Goal: Navigation & Orientation: Find specific page/section

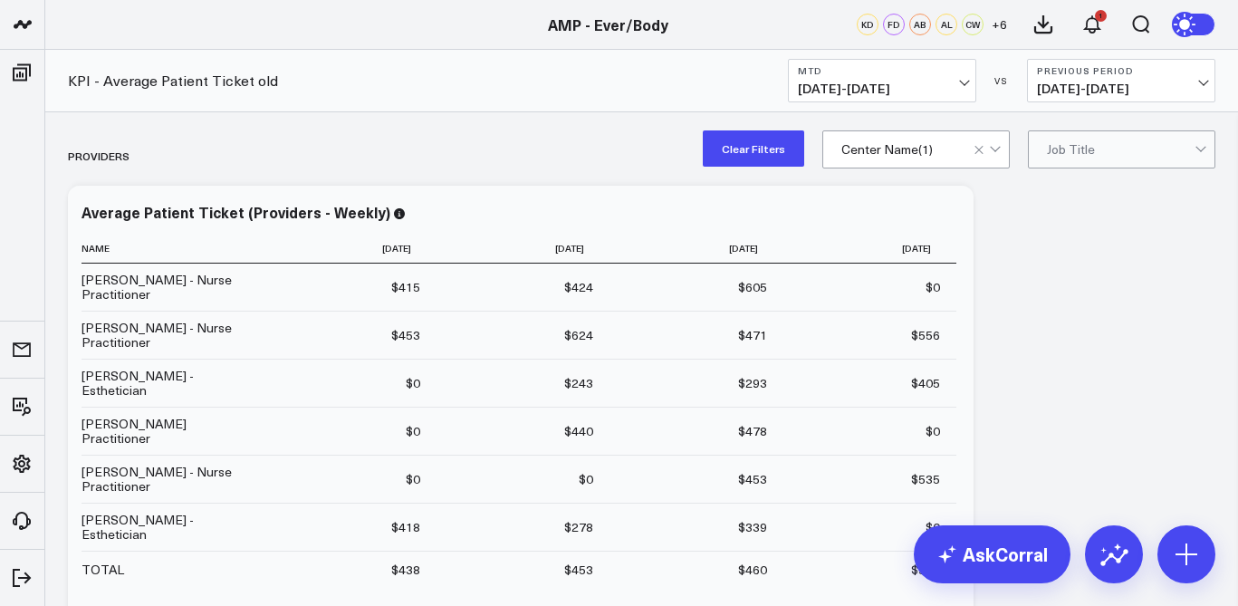
click at [954, 90] on span "[DATE] - [DATE]" at bounding box center [882, 89] width 168 height 14
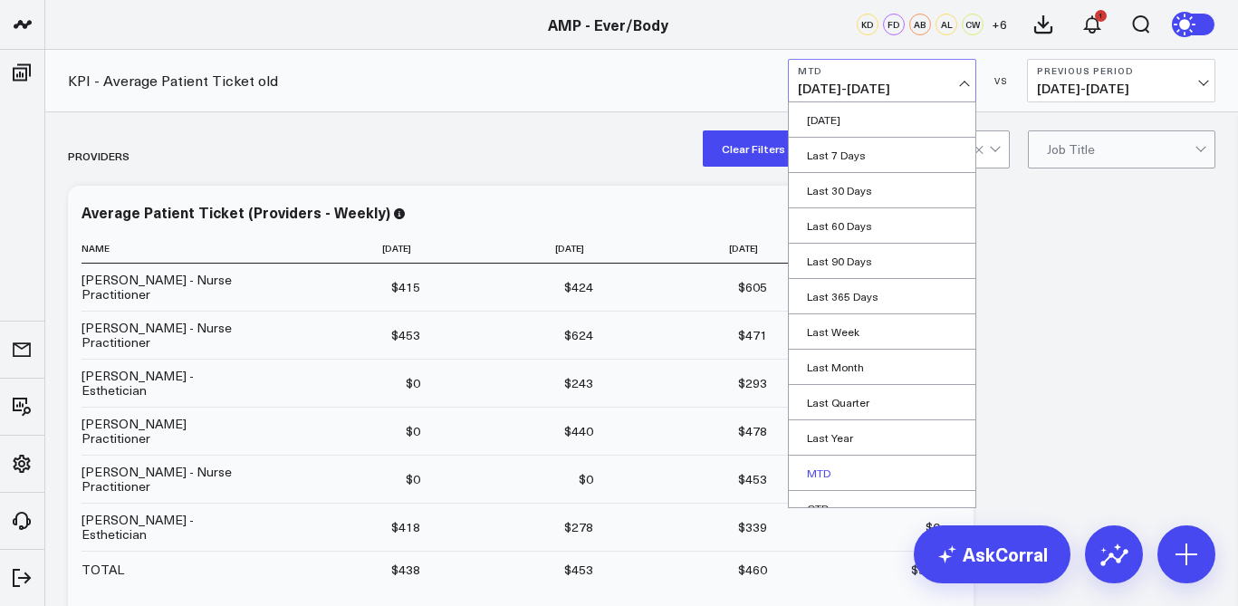
click at [849, 476] on link "MTD" at bounding box center [882, 473] width 187 height 34
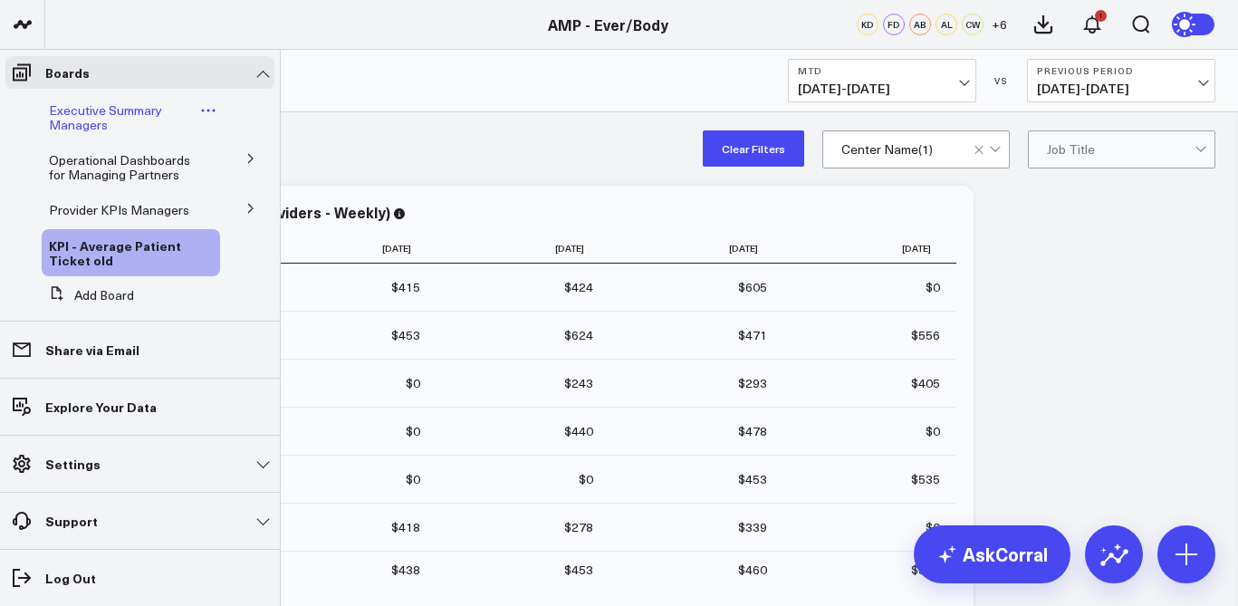
click at [101, 106] on span "Executive Summary Managers" at bounding box center [105, 117] width 113 height 32
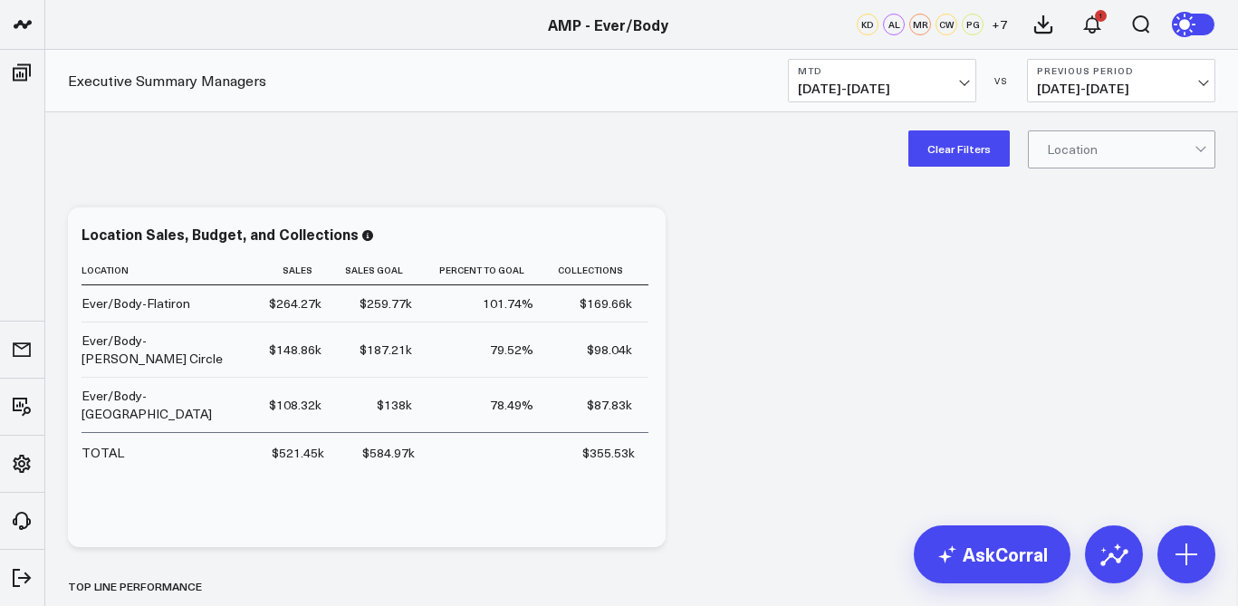
click at [896, 78] on button "MTD [DATE] - [DATE]" at bounding box center [882, 80] width 188 height 43
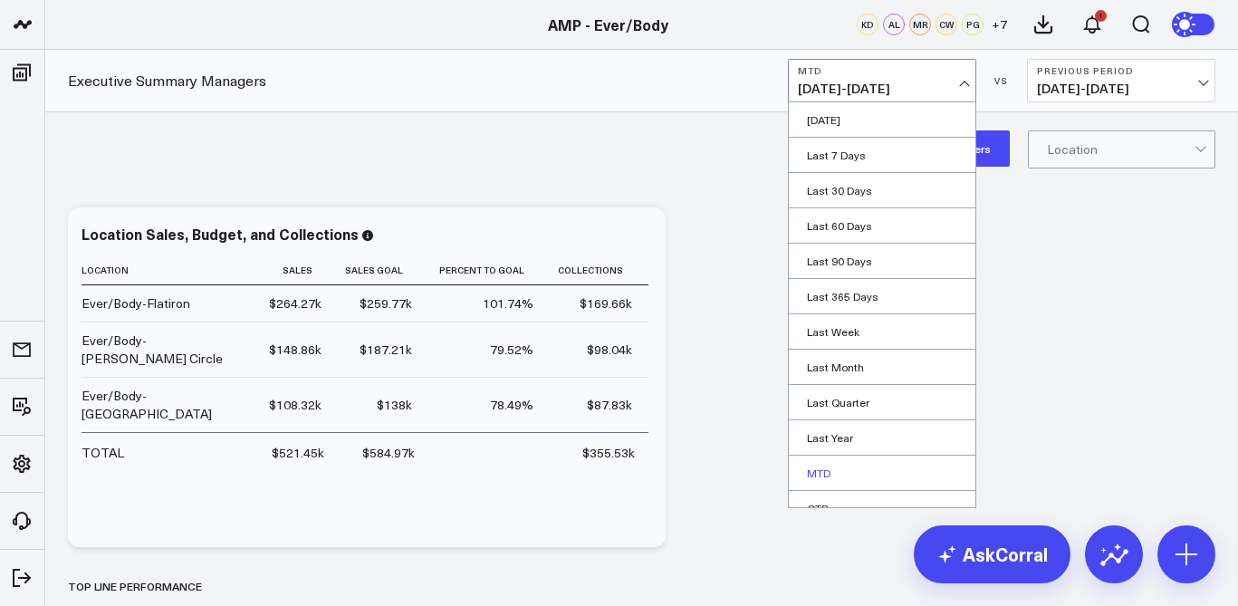
click at [829, 477] on link "MTD" at bounding box center [882, 473] width 187 height 34
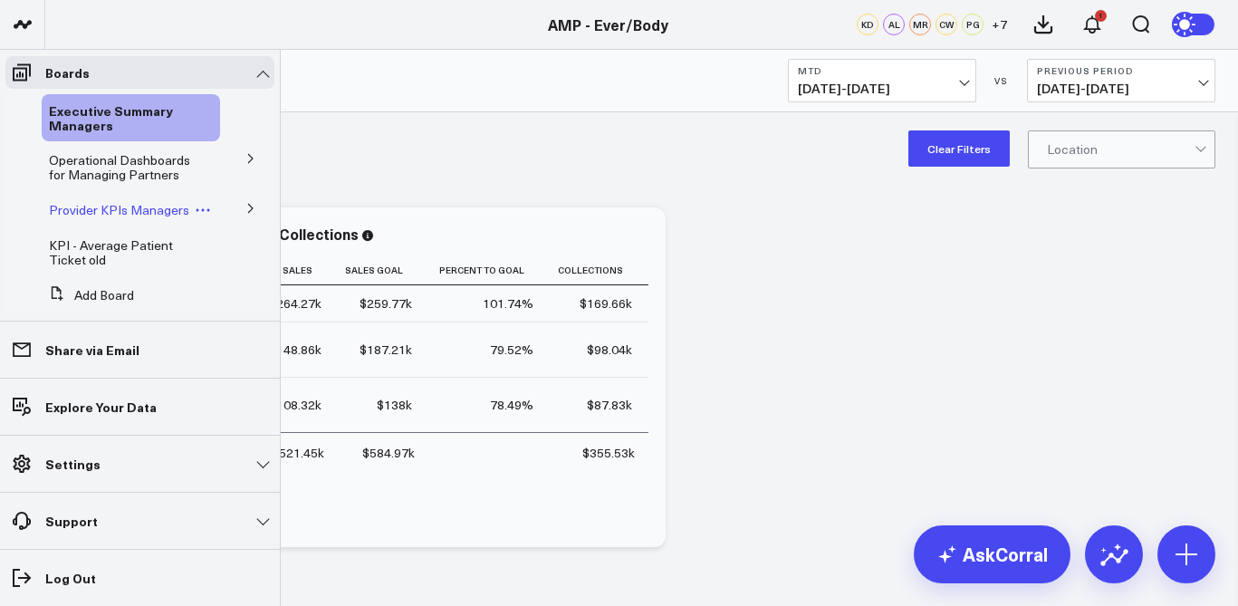
click at [161, 212] on link "Provider KPIs Managers" at bounding box center [119, 210] width 140 height 14
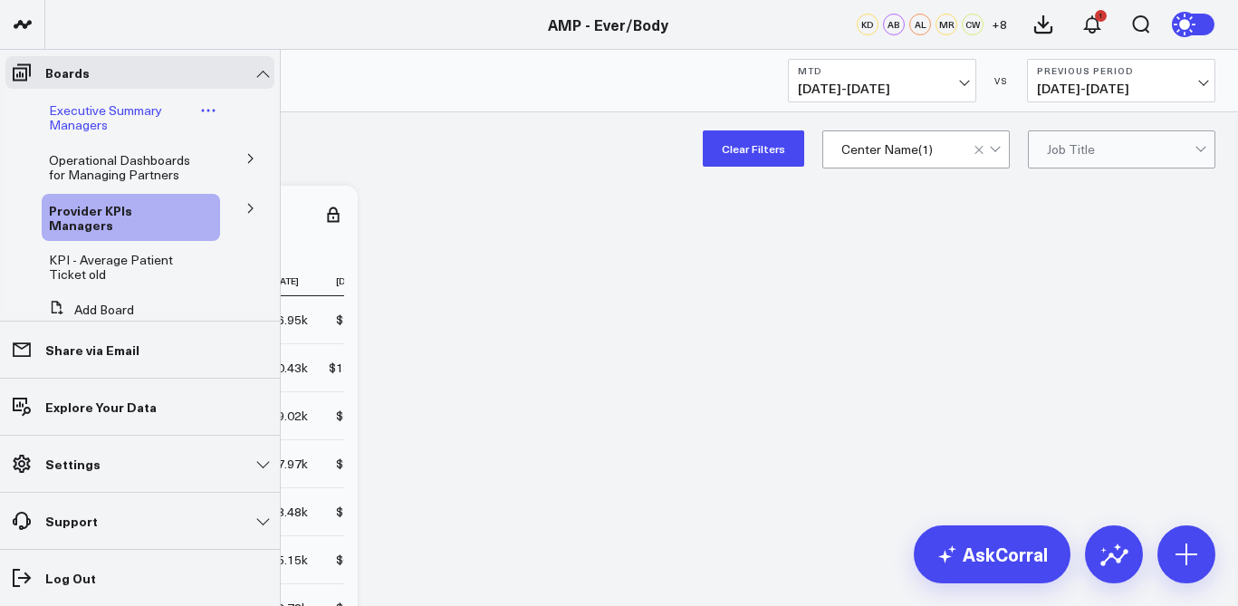
click at [197, 111] on button at bounding box center [208, 110] width 23 height 14
click at [148, 117] on span "Executive Summary Managers" at bounding box center [105, 117] width 113 height 32
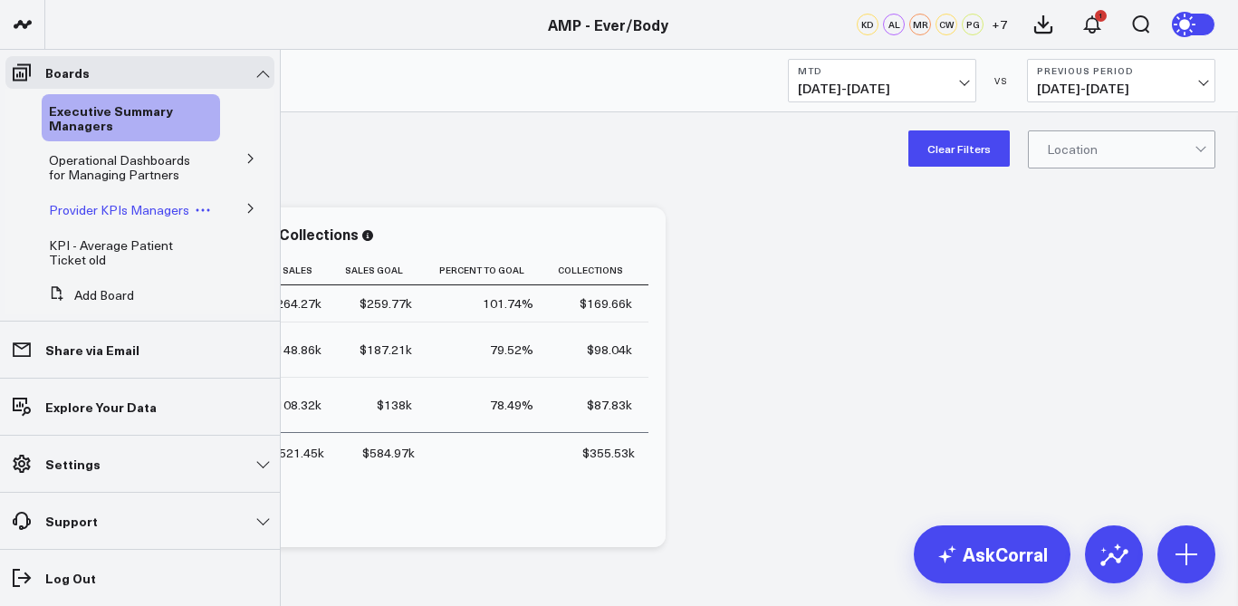
scroll to position [41, 0]
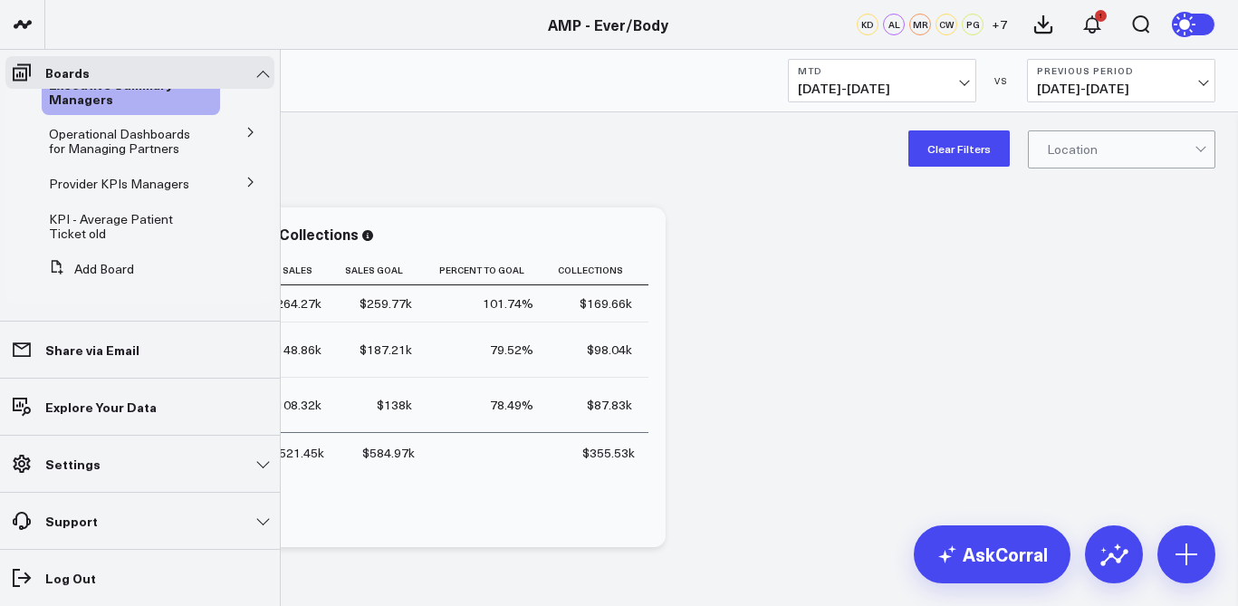
click at [245, 127] on icon at bounding box center [250, 132] width 11 height 11
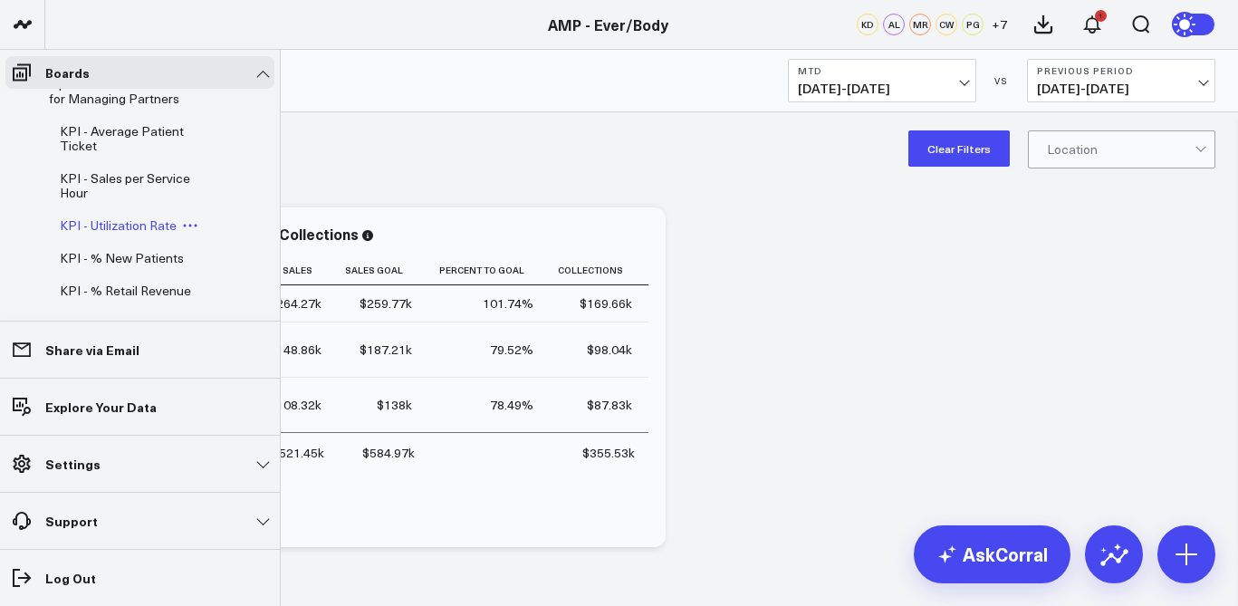
scroll to position [77, 0]
click at [159, 224] on span "KPI - Utilization Rate" at bounding box center [118, 224] width 117 height 17
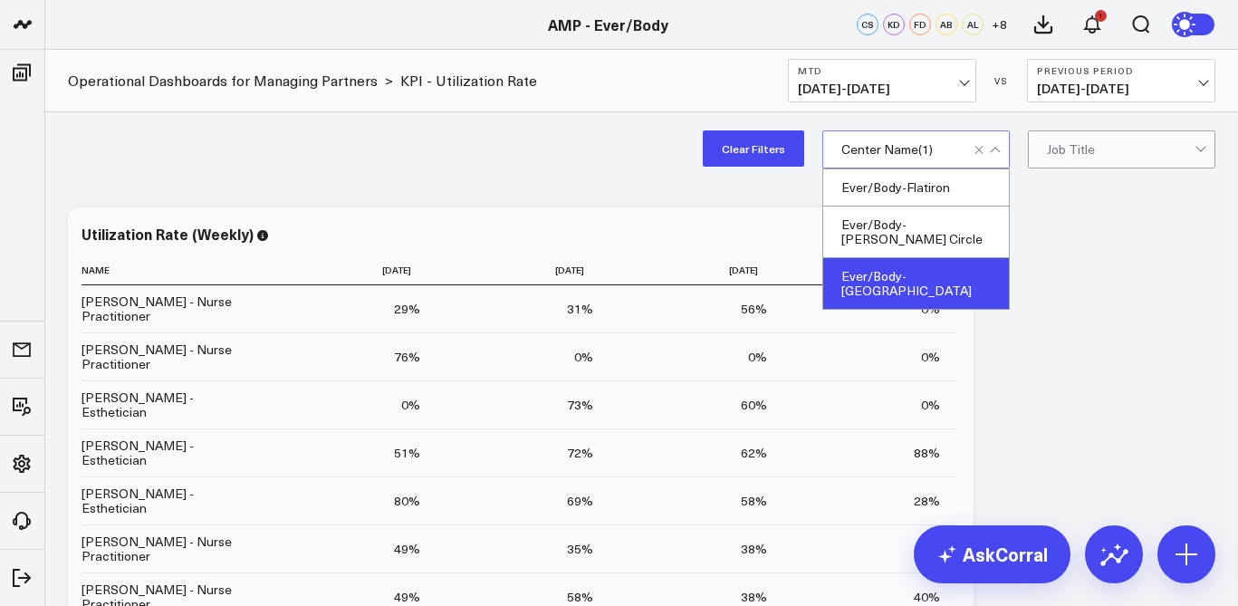
click at [922, 263] on div "Ever/Body-[GEOGRAPHIC_DATA]" at bounding box center [916, 283] width 186 height 51
click at [969, 270] on div "Ever/Body-[GEOGRAPHIC_DATA]" at bounding box center [916, 283] width 186 height 51
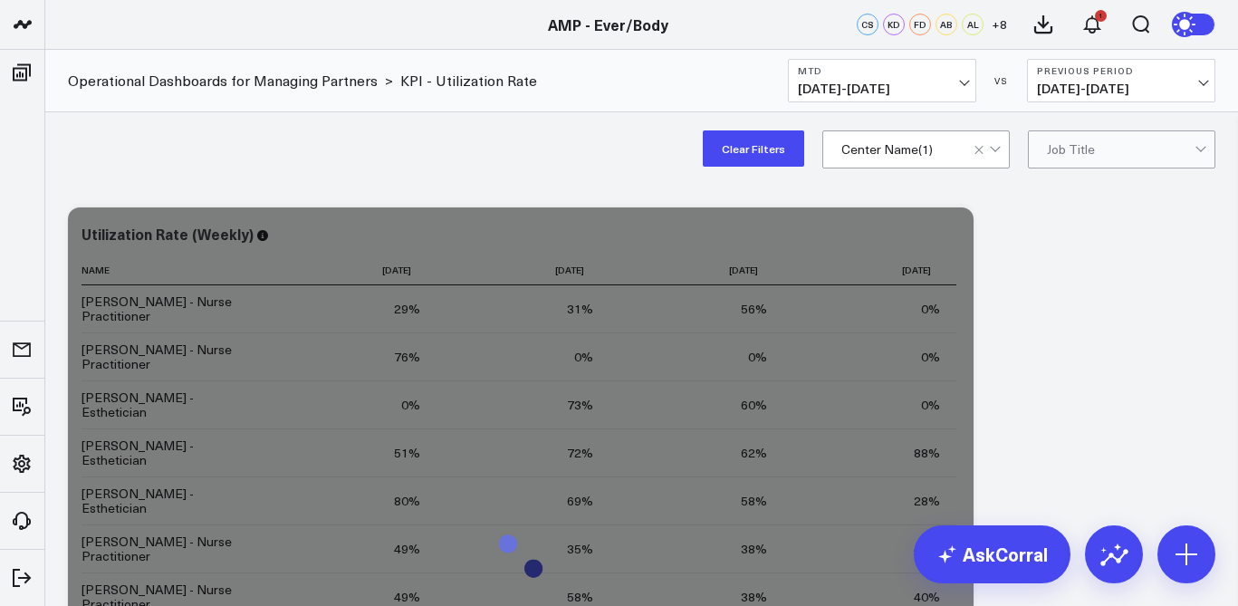
click at [1134, 179] on div "Clear Filters option Ever/Body-[GEOGRAPHIC_DATA], selected. Center Name ( 1 ) J…" at bounding box center [641, 148] width 1193 height 72
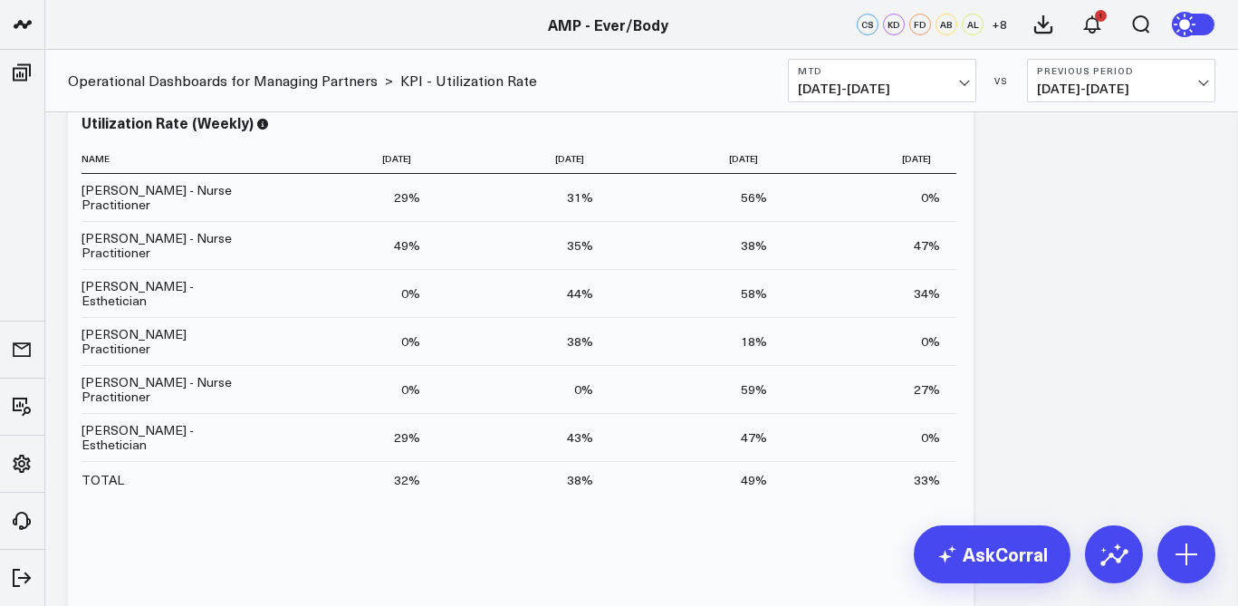
scroll to position [117, 0]
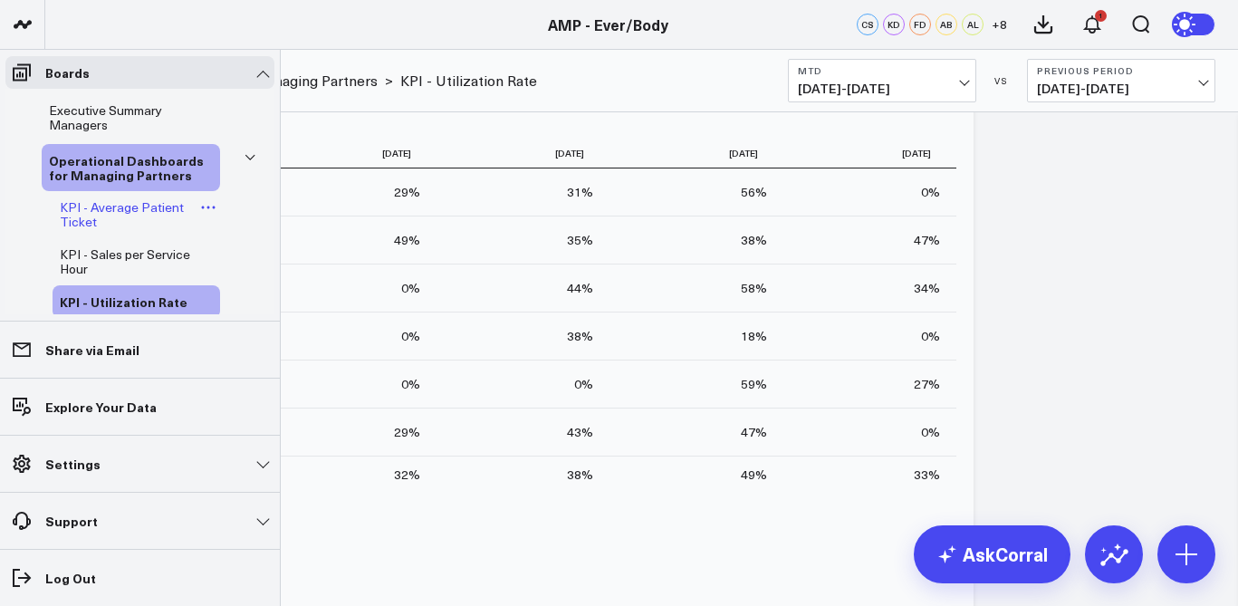
click at [200, 206] on icon at bounding box center [208, 207] width 16 height 16
click at [161, 215] on span "KPI - Average Patient Ticket" at bounding box center [122, 214] width 124 height 32
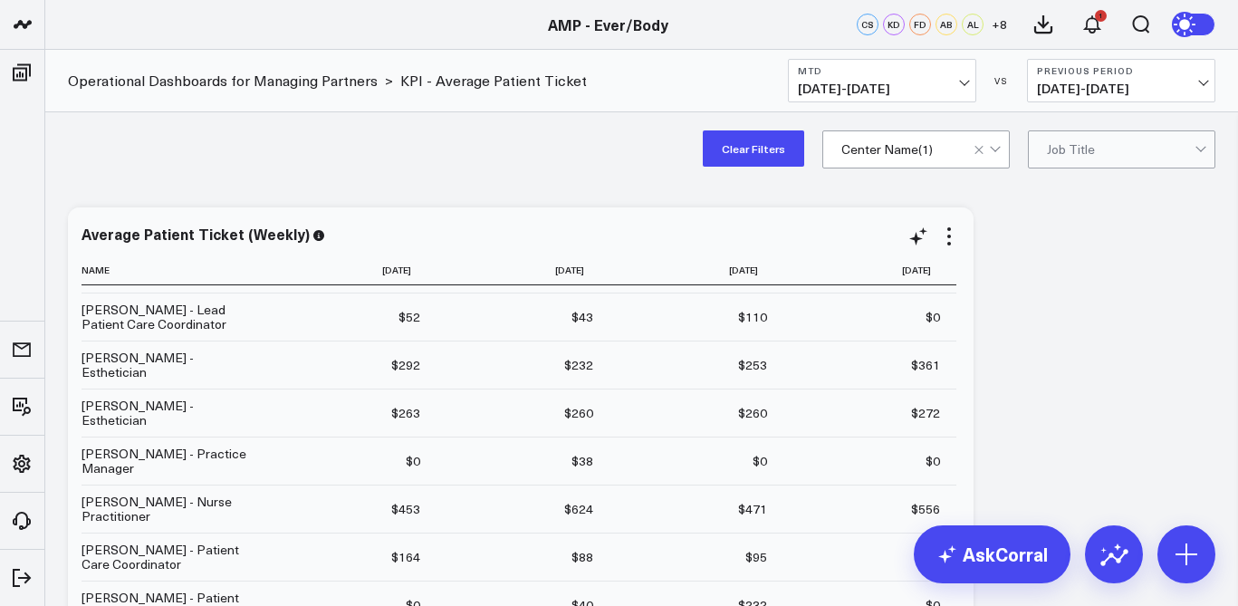
scroll to position [139, 0]
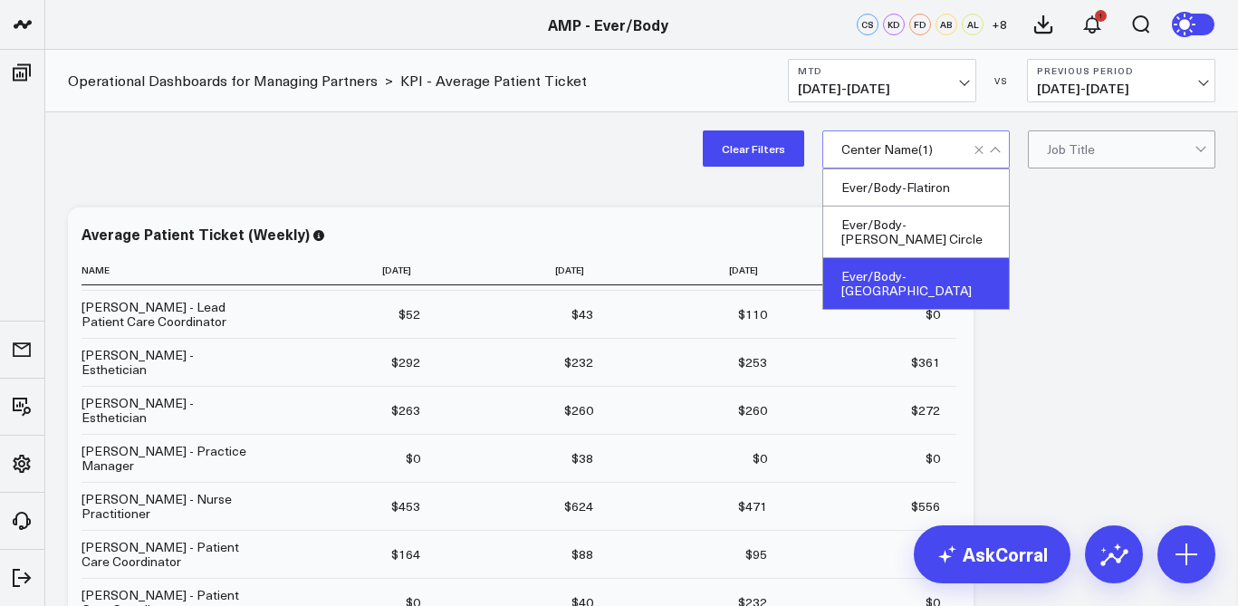
click at [908, 258] on div "Ever/Body-[GEOGRAPHIC_DATA]" at bounding box center [916, 283] width 186 height 51
click at [937, 267] on div "Ever/Body-[GEOGRAPHIC_DATA]" at bounding box center [916, 283] width 186 height 51
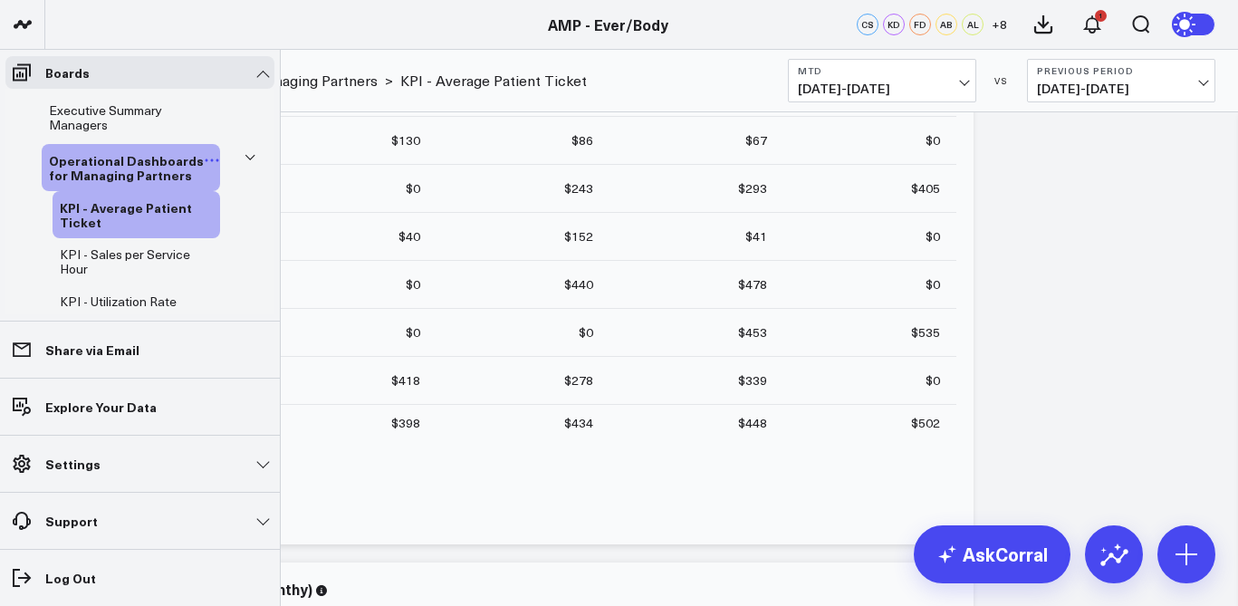
click at [140, 163] on span "Operational Dashboards for Managing Partners" at bounding box center [126, 167] width 155 height 33
click at [245, 159] on icon at bounding box center [250, 157] width 11 height 11
click at [245, 157] on icon at bounding box center [250, 157] width 11 height 11
click at [144, 112] on span "Executive Summary Managers" at bounding box center [105, 117] width 113 height 32
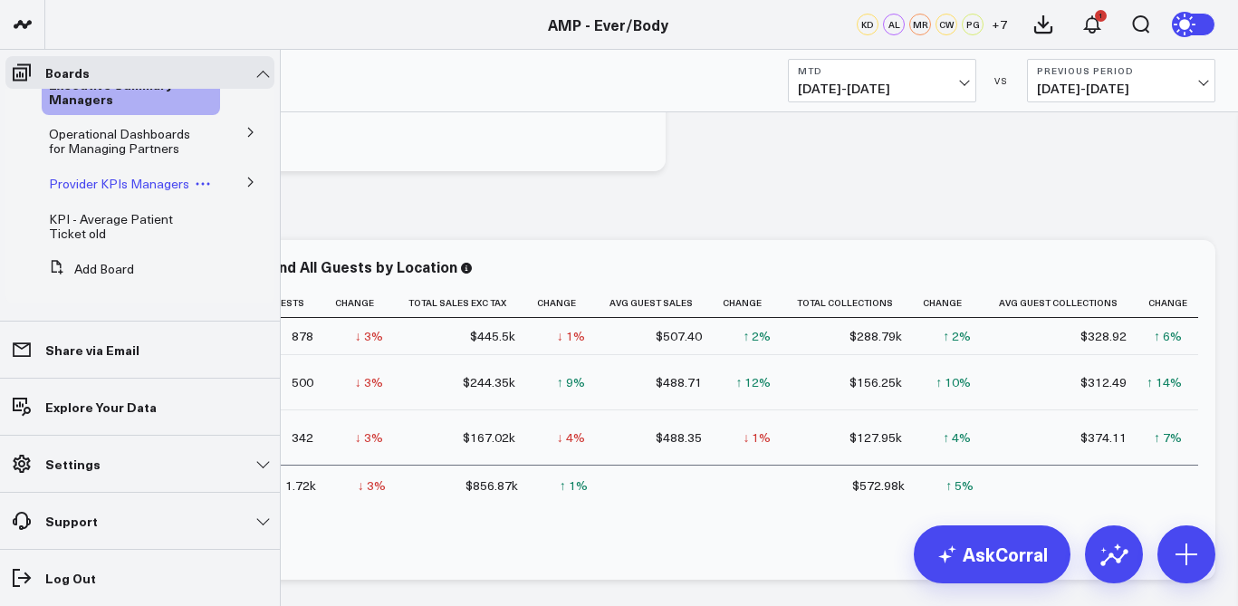
scroll to position [380, 0]
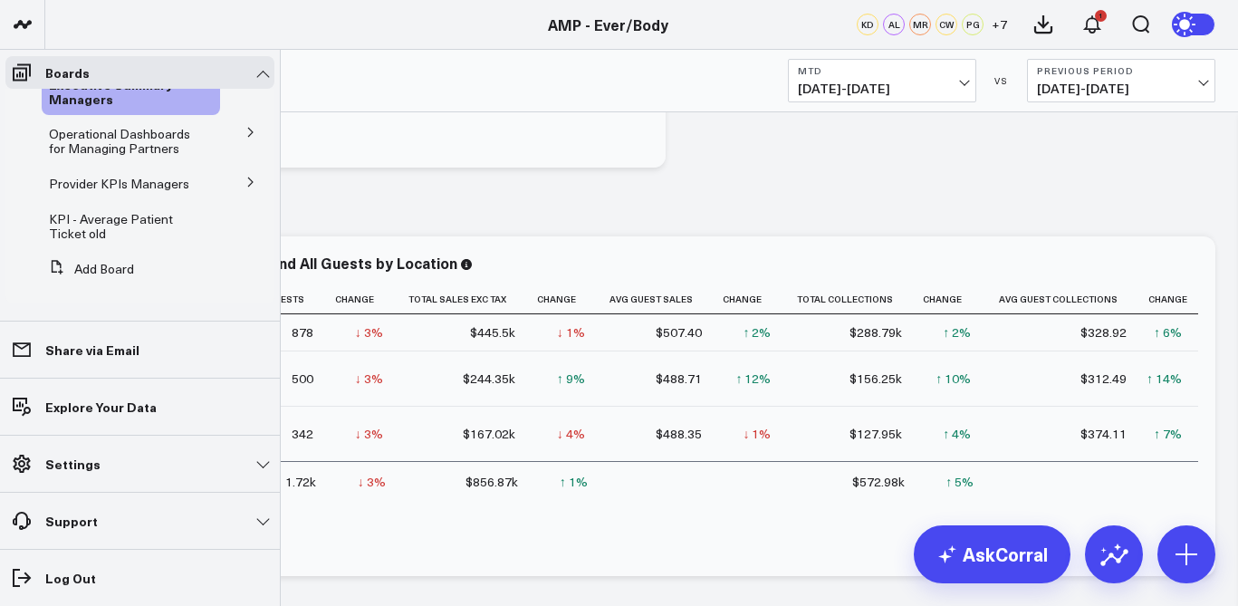
click at [245, 177] on icon at bounding box center [250, 182] width 11 height 11
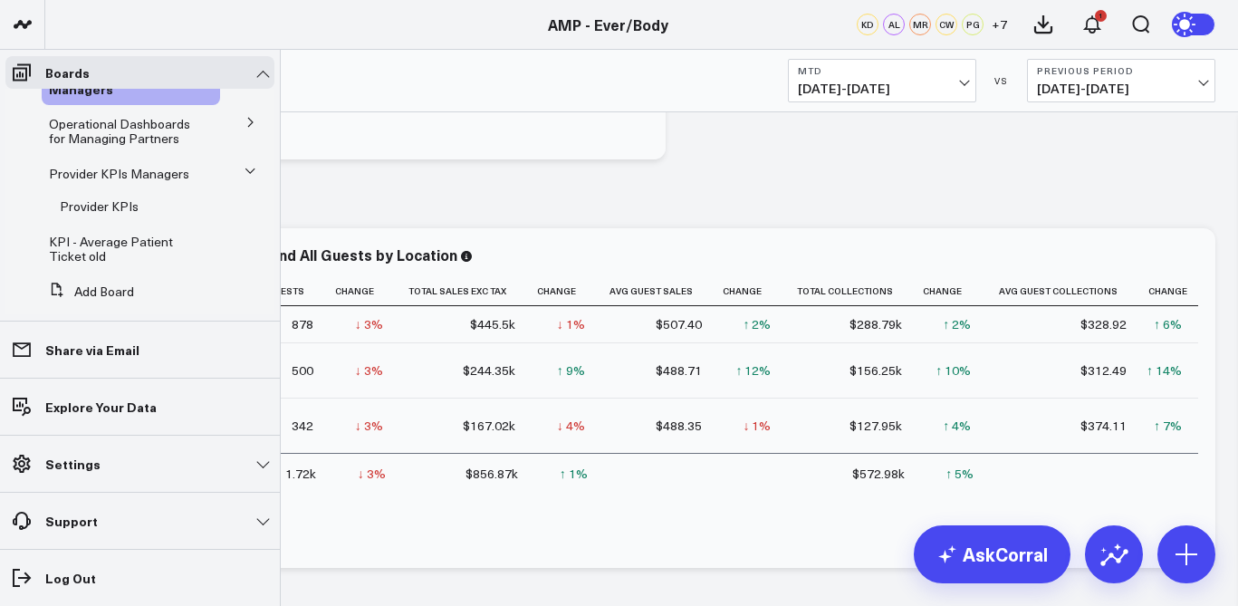
scroll to position [30, 0]
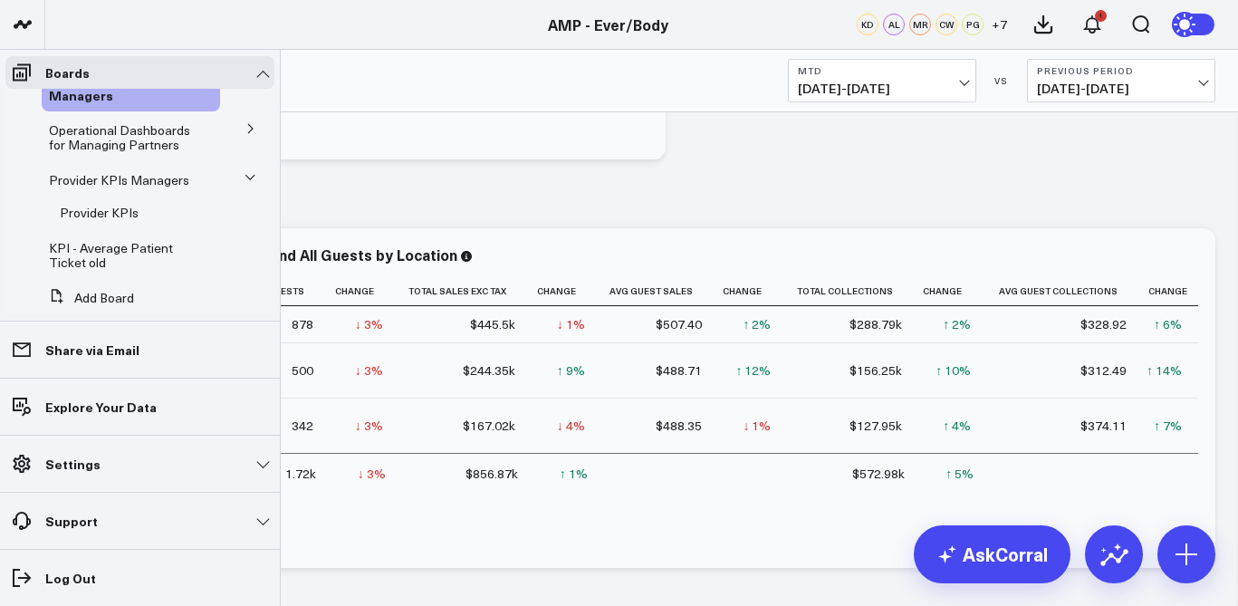
click at [245, 181] on icon at bounding box center [250, 177] width 11 height 11
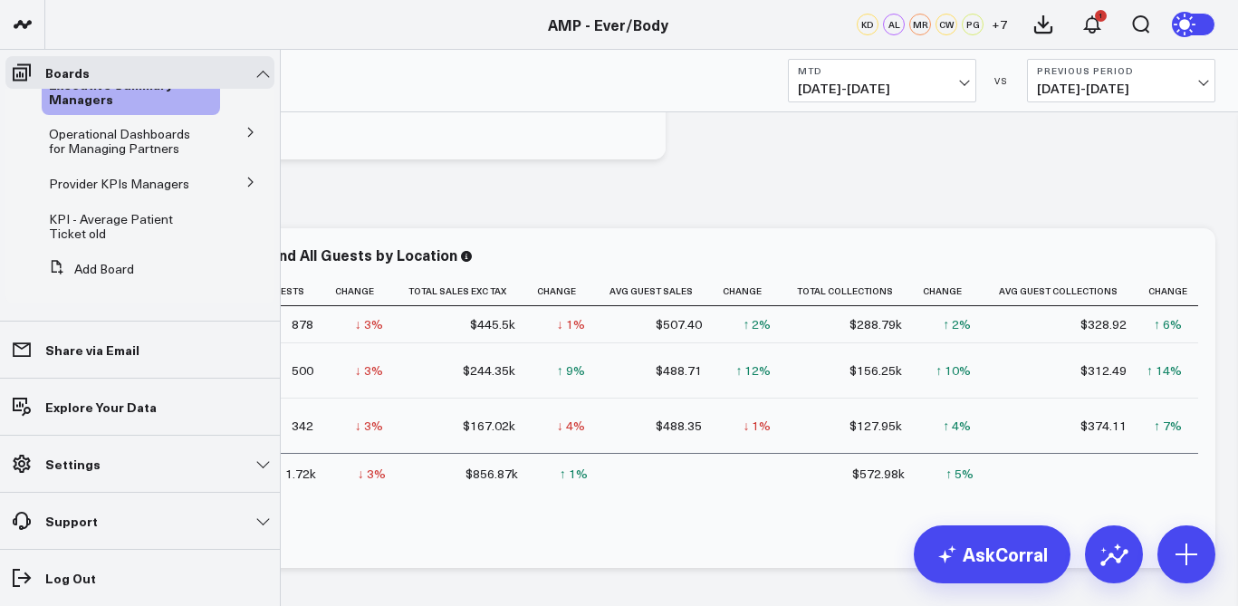
click at [248, 131] on icon at bounding box center [250, 132] width 5 height 9
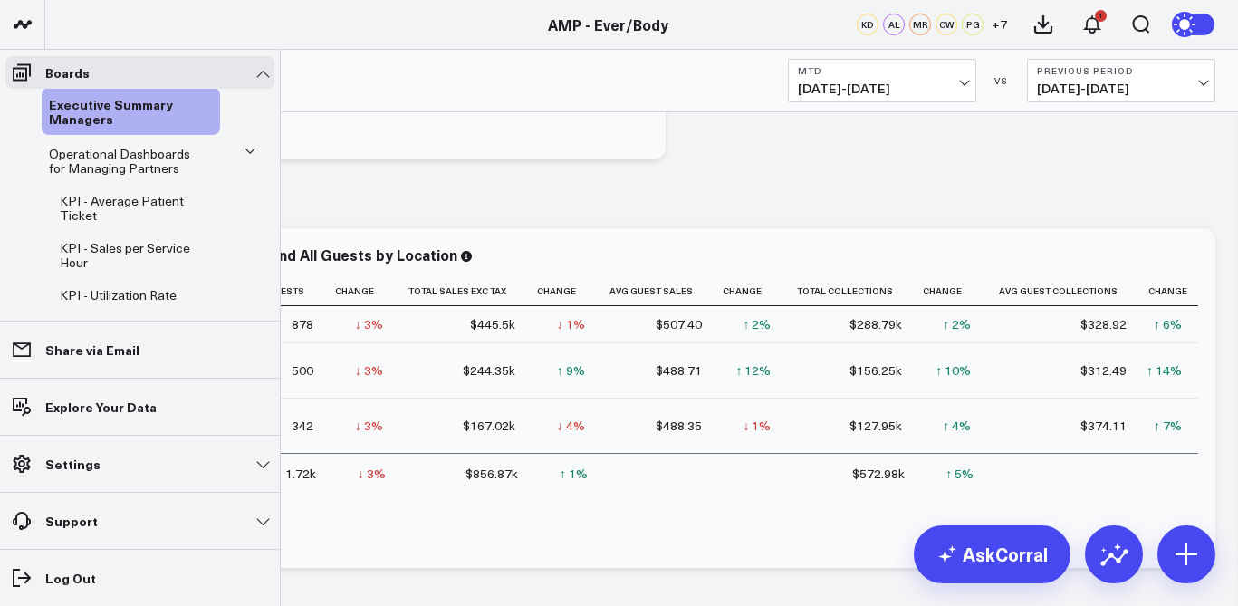
scroll to position [0, 0]
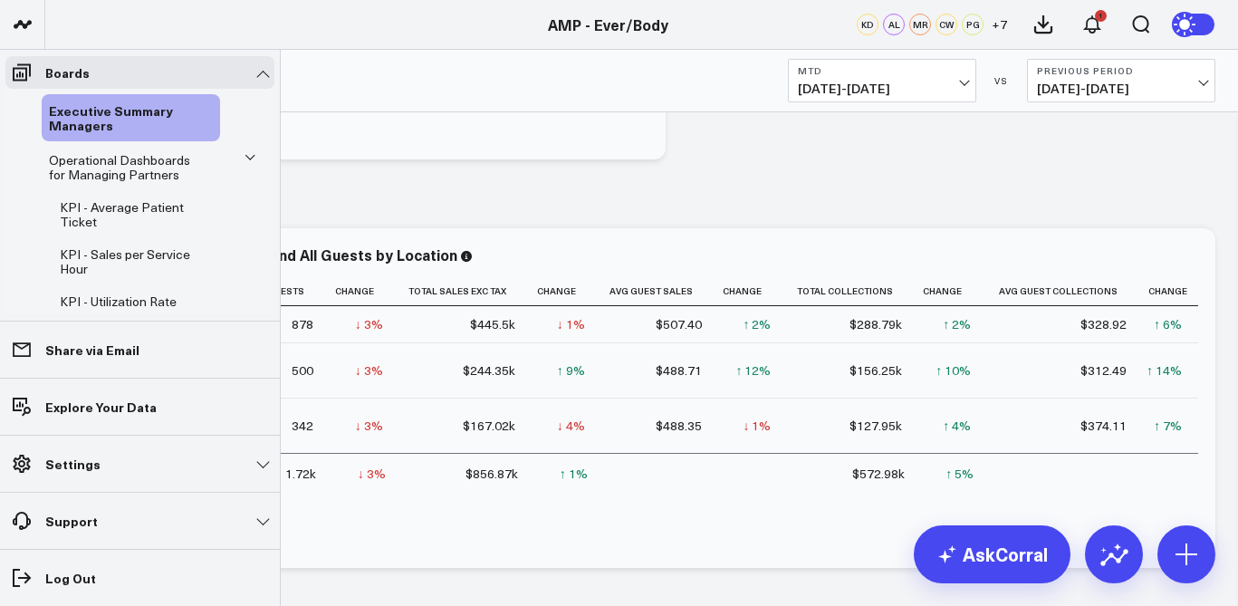
click at [245, 154] on icon at bounding box center [250, 157] width 11 height 11
click at [245, 208] on icon at bounding box center [250, 208] width 11 height 11
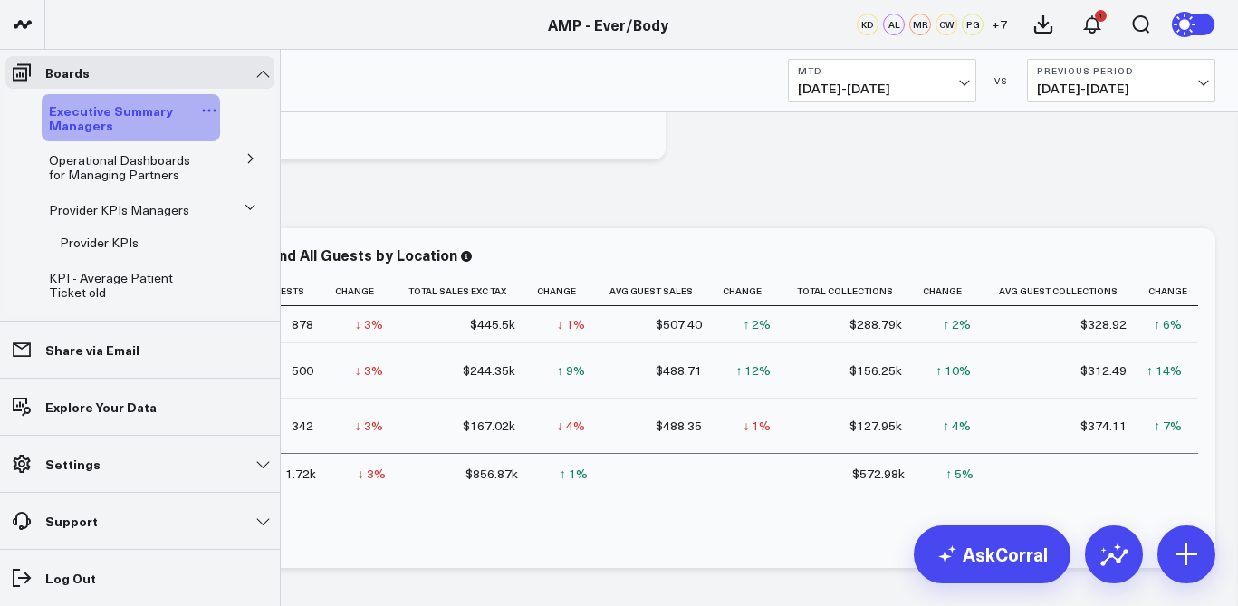
click at [97, 125] on span "Executive Summary Managers" at bounding box center [111, 117] width 124 height 33
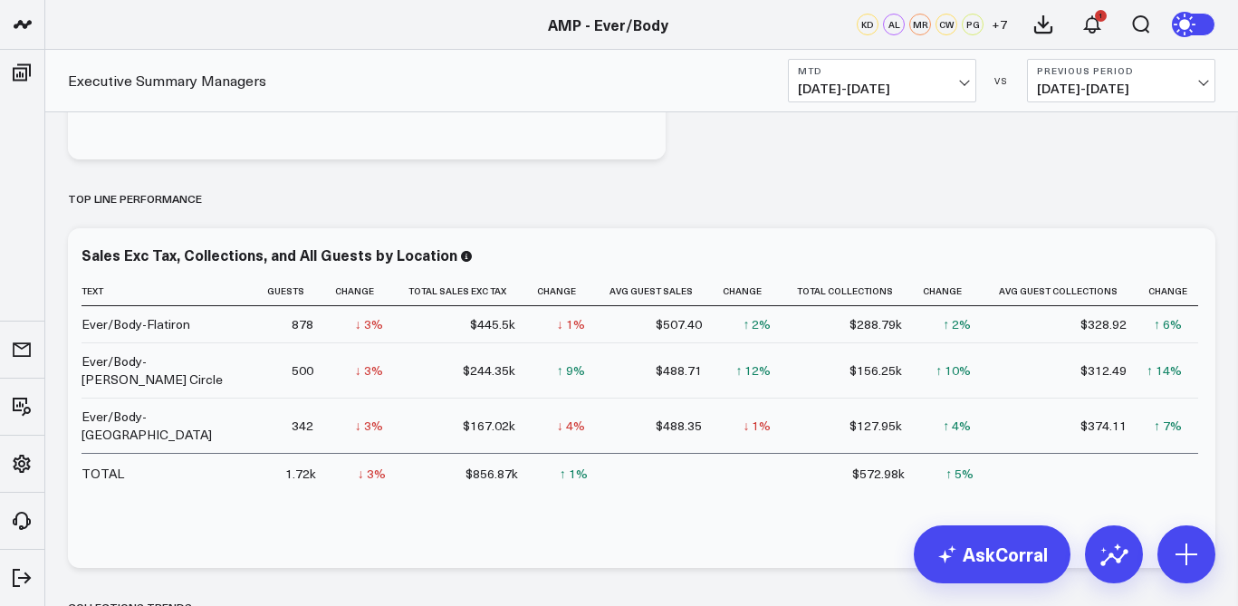
click at [969, 72] on button "MTD [DATE] - [DATE]" at bounding box center [882, 80] width 188 height 43
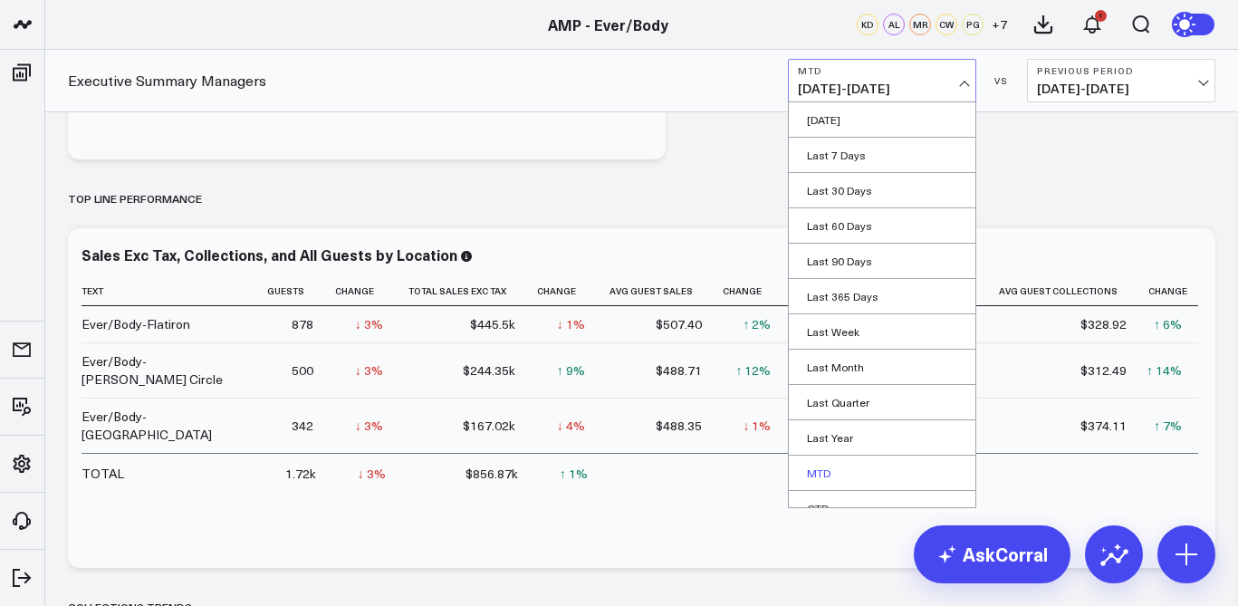
click at [843, 466] on link "MTD" at bounding box center [882, 473] width 187 height 34
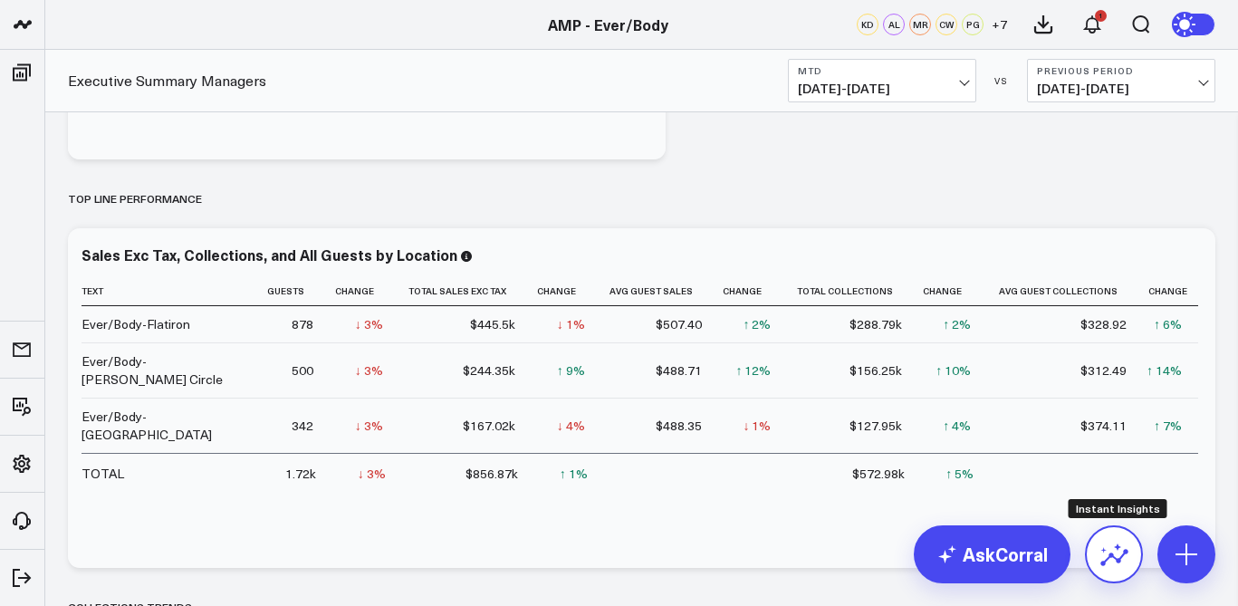
click at [1105, 540] on icon at bounding box center [1114, 554] width 29 height 29
